Goal: Check status

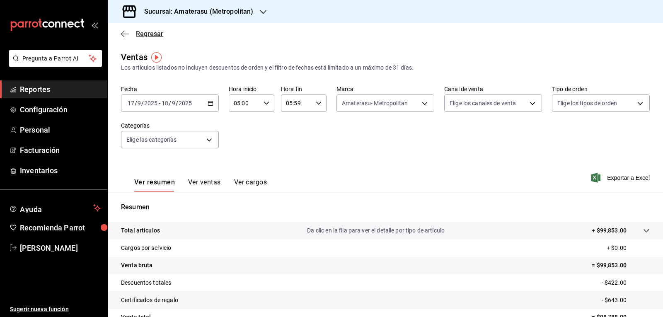
click at [152, 31] on span "Regresar" at bounding box center [149, 34] width 27 height 8
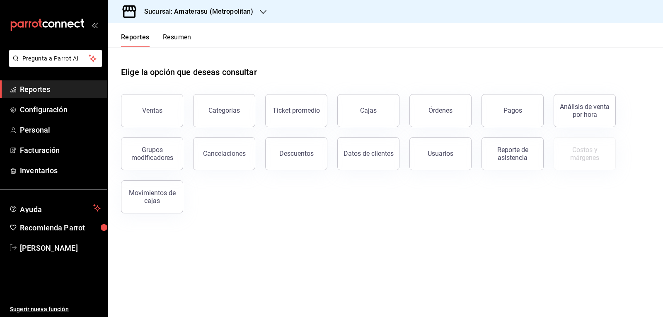
click at [498, 109] on button "Pagos" at bounding box center [513, 110] width 62 height 33
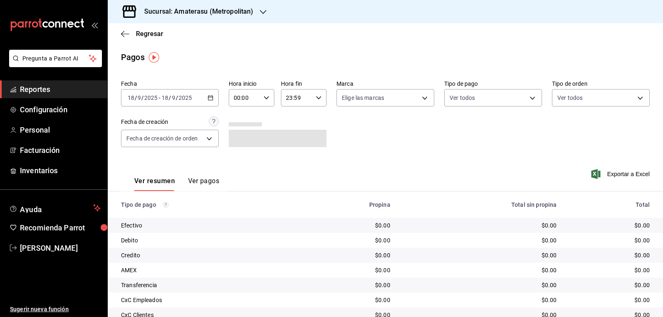
click at [209, 96] on \(Stroke\) "button" at bounding box center [210, 98] width 5 height 5
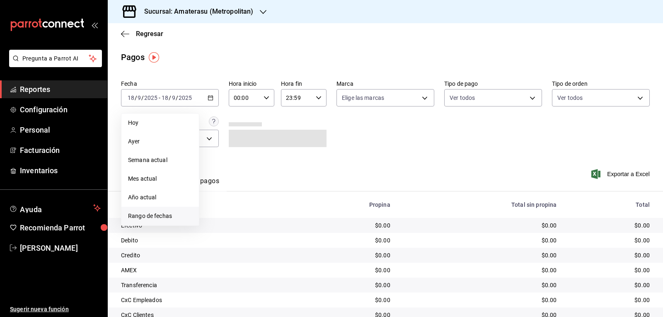
click at [169, 214] on span "Rango de fechas" at bounding box center [160, 216] width 64 height 9
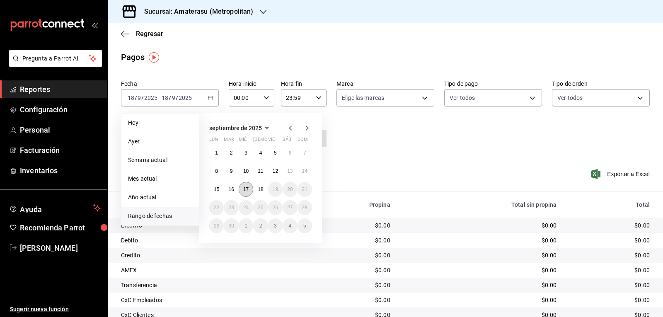
click at [248, 189] on abbr "17" at bounding box center [245, 189] width 5 height 6
click at [258, 189] on abbr "18" at bounding box center [260, 189] width 5 height 6
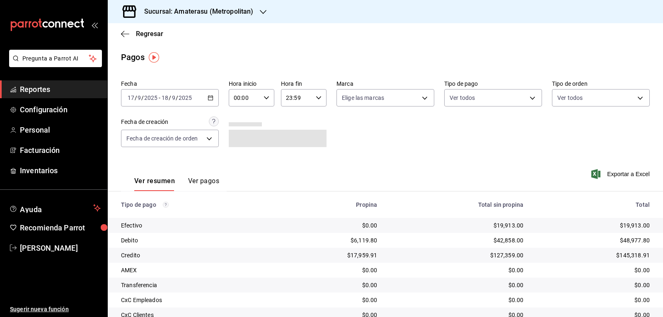
click at [264, 97] on icon "button" at bounding box center [267, 98] width 6 height 6
click at [244, 141] on button "05" at bounding box center [238, 135] width 19 height 17
type input "05:00"
click at [315, 99] on div at bounding box center [331, 158] width 663 height 317
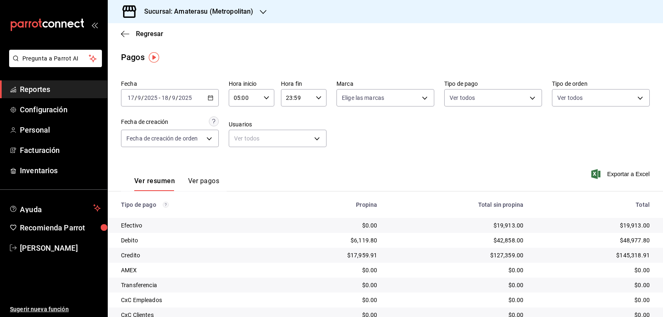
click at [316, 99] on icon "button" at bounding box center [319, 98] width 6 height 6
click at [295, 140] on button "05" at bounding box center [290, 139] width 19 height 17
type input "05:59"
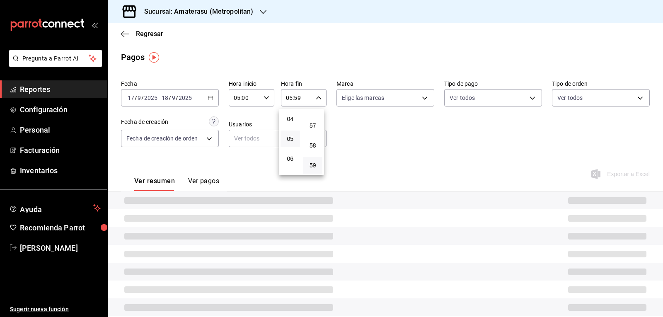
click at [401, 147] on div at bounding box center [331, 158] width 663 height 317
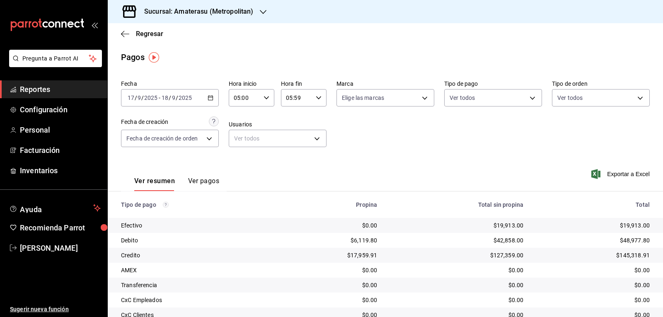
click at [401, 147] on div "Fecha [DATE] [DATE] - [DATE] [DATE] Hora inicio 05:00 Hora inicio Hora fin 05:5…" at bounding box center [385, 117] width 529 height 80
click at [415, 143] on div "Fecha [DATE] [DATE] - [DATE] [DATE] Hora inicio 05:00 Hora inicio Hora fin 05:5…" at bounding box center [385, 117] width 529 height 80
click at [431, 171] on div "Ver resumen Ver pagos Exportar a Excel" at bounding box center [385, 179] width 555 height 44
click at [423, 148] on div "Fecha [DATE] [DATE] - [DATE] [DATE] Hora inicio 05:00 Hora inicio Hora fin 05:5…" at bounding box center [385, 117] width 529 height 80
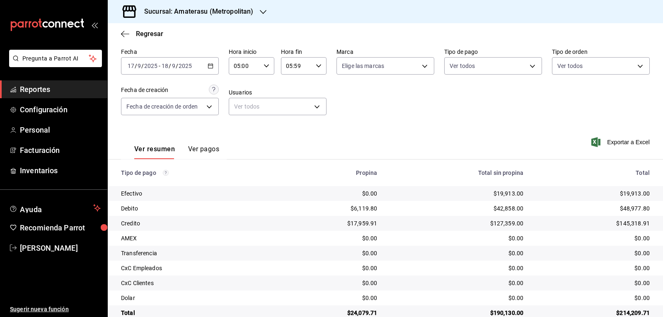
scroll to position [49, 0]
